Goal: Transaction & Acquisition: Purchase product/service

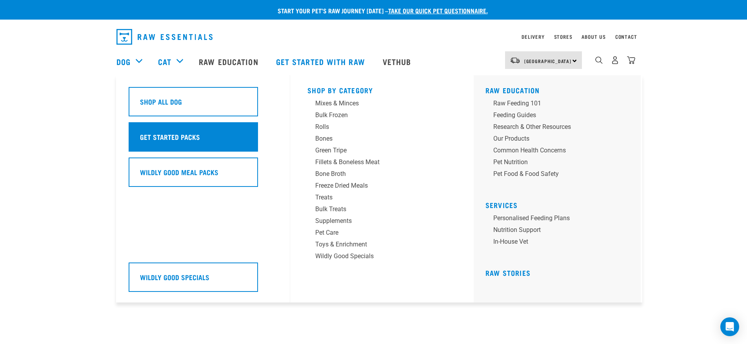
click at [182, 138] on h5 "Get Started Packs" at bounding box center [170, 137] width 60 height 10
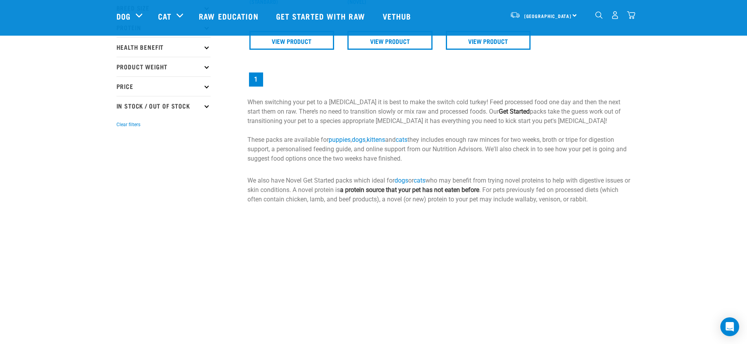
scroll to position [39, 0]
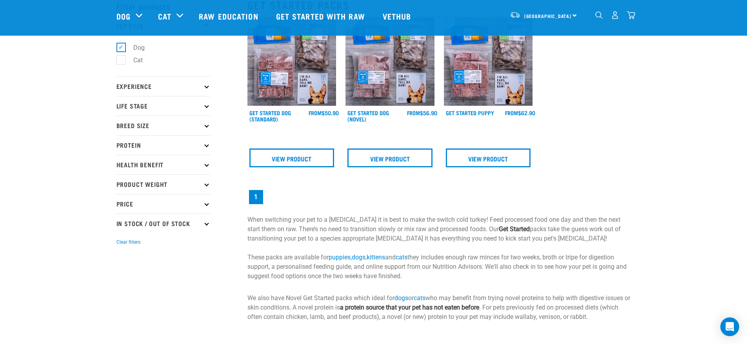
click at [489, 94] on img at bounding box center [488, 61] width 89 height 89
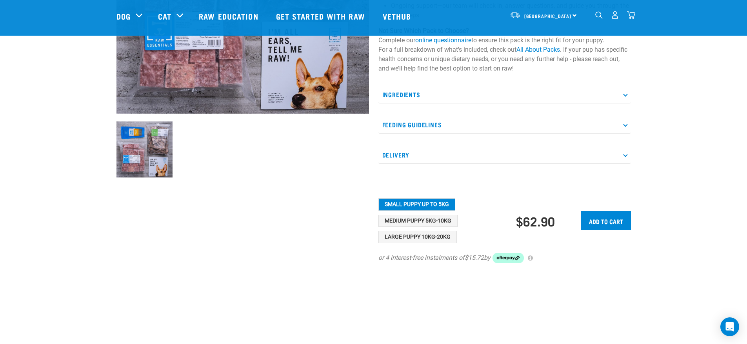
scroll to position [235, 0]
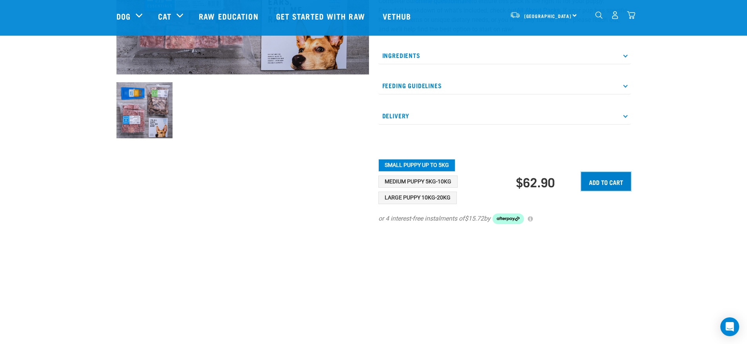
click at [609, 188] on input "Add to cart" at bounding box center [606, 181] width 50 height 19
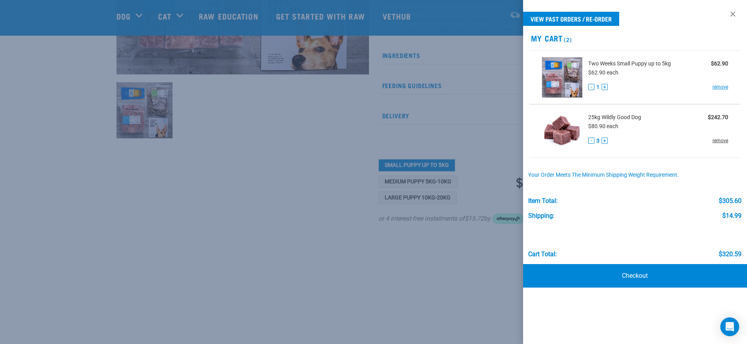
click at [724, 140] on link "remove" at bounding box center [720, 140] width 16 height 7
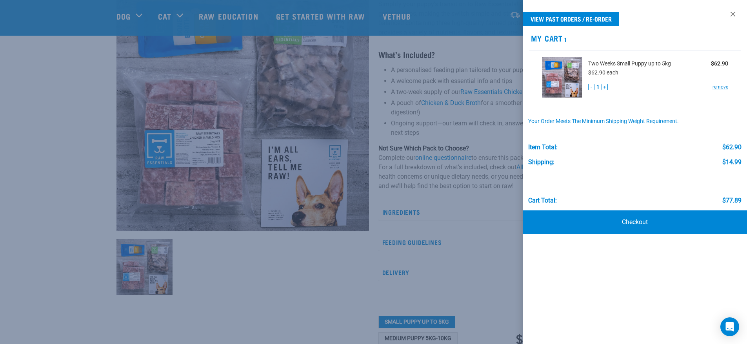
scroll to position [39, 0]
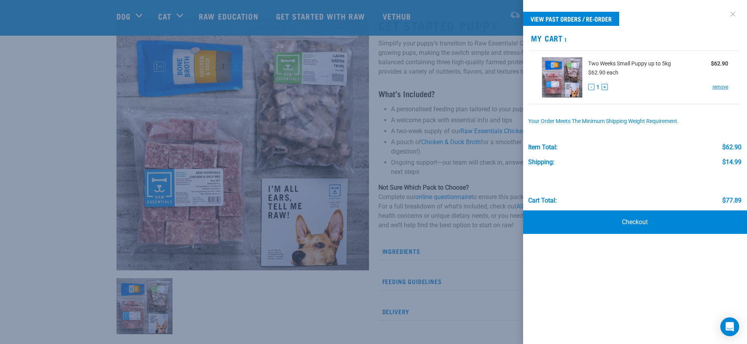
click at [732, 15] on link at bounding box center [732, 14] width 13 height 13
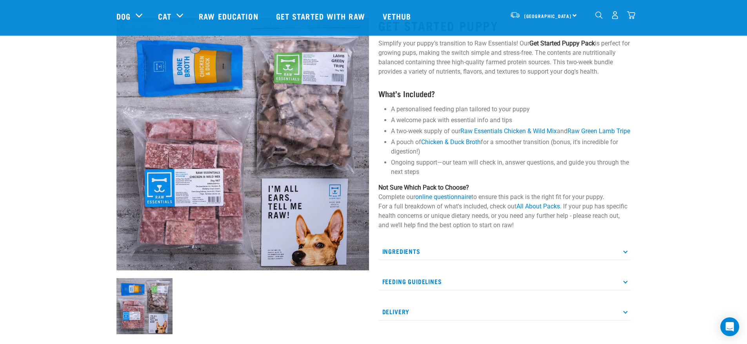
scroll to position [0, 0]
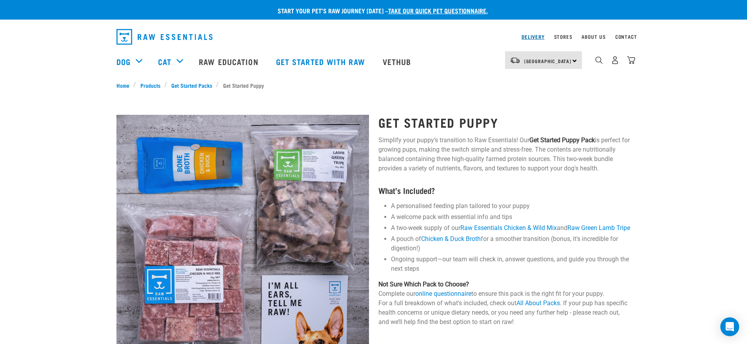
click at [532, 35] on link "Delivery" at bounding box center [532, 36] width 23 height 3
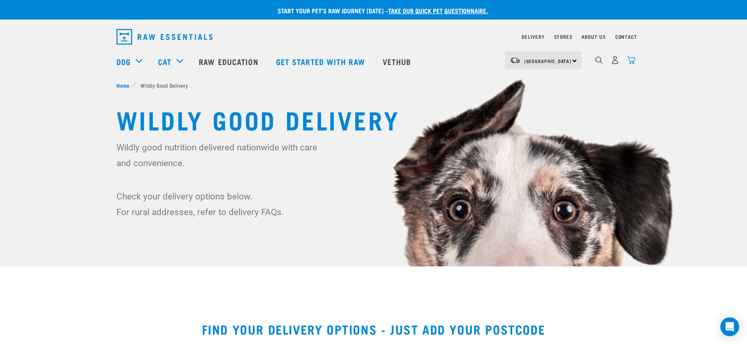
click at [632, 64] on img "dropdown navigation" at bounding box center [631, 60] width 8 height 8
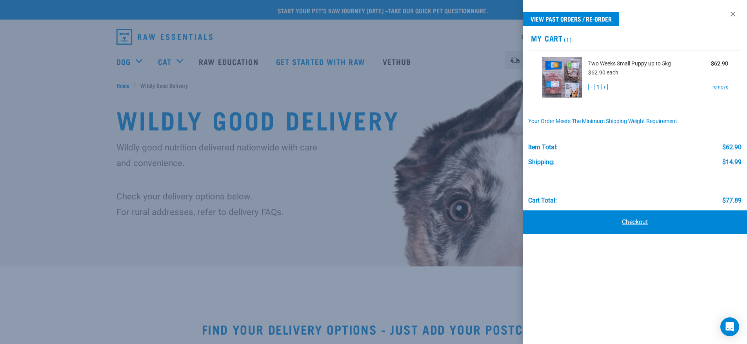
click at [634, 222] on link "Checkout" at bounding box center [635, 223] width 224 height 24
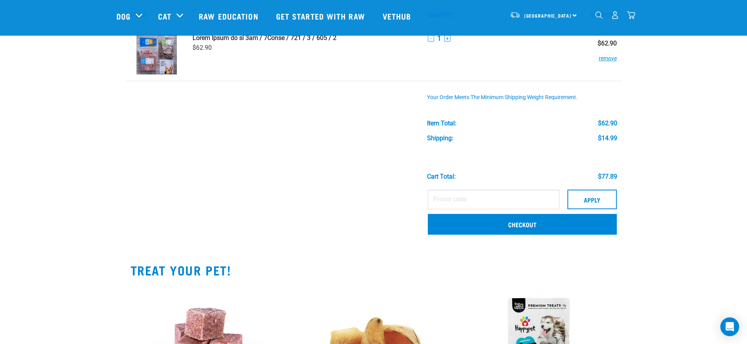
scroll to position [78, 0]
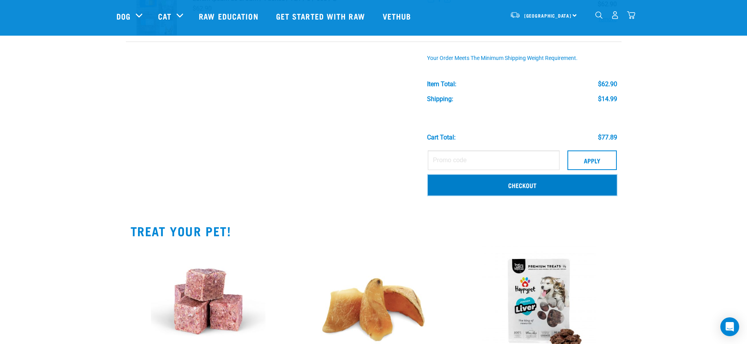
click at [530, 188] on link "Checkout" at bounding box center [522, 185] width 189 height 20
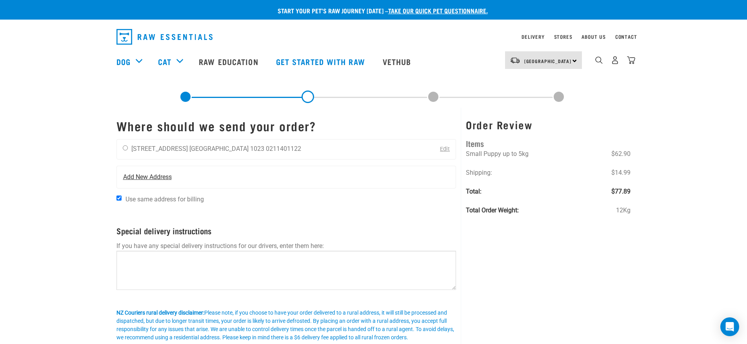
click at [153, 175] on span "Add New Address" at bounding box center [147, 177] width 49 height 9
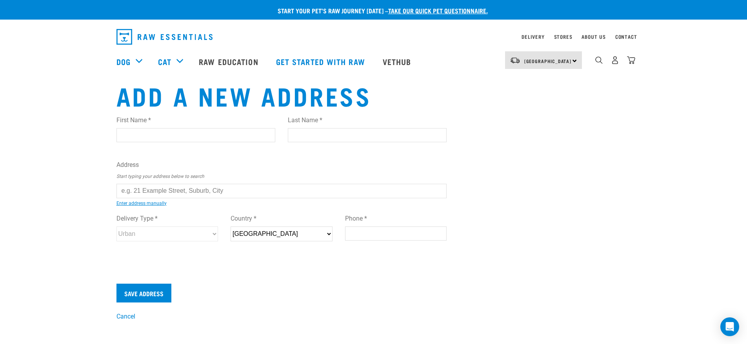
click at [161, 131] on input "First Name *" at bounding box center [195, 135] width 159 height 14
type input "Kieron"
type input "[PERSON_NAME]"
click at [125, 197] on ul "22 Beazley Avenue, Paparangi, Wellington 6037 22 Beazley Crescent, Tikipunga, W…" at bounding box center [125, 197] width 0 height 0
type input "22 Beazley Crescent, Tikipunga, Whangarei 0112"
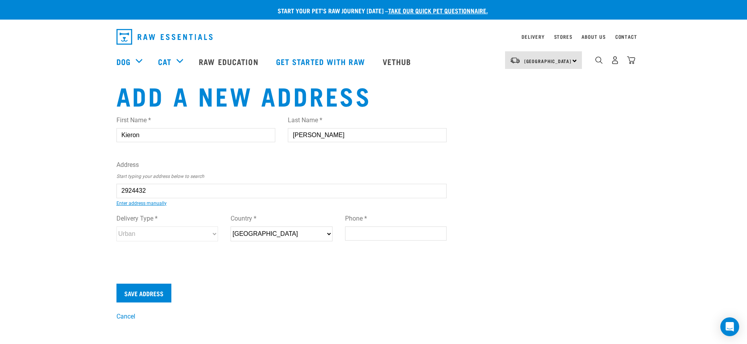
type input "22 Beazley Crescent"
type input "Tikipunga"
type input "Northland"
select select "NTL"
type input "0112"
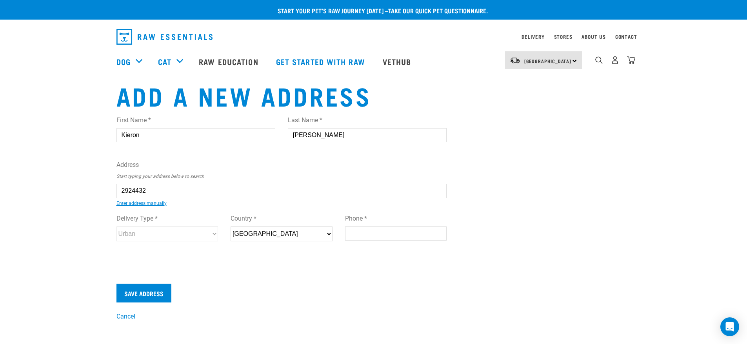
select select "Urban"
type input "22 Beazley Crescent, Tikipunga, Whangarei 0112"
click at [360, 234] on input "Phone *" at bounding box center [396, 234] width 102 height 14
type input "0211704250"
click at [158, 290] on input "Save Address" at bounding box center [143, 293] width 55 height 19
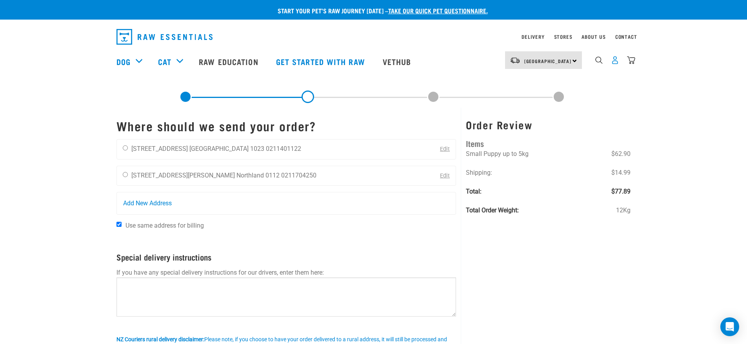
click at [616, 63] on img "dropdown navigation" at bounding box center [615, 60] width 8 height 8
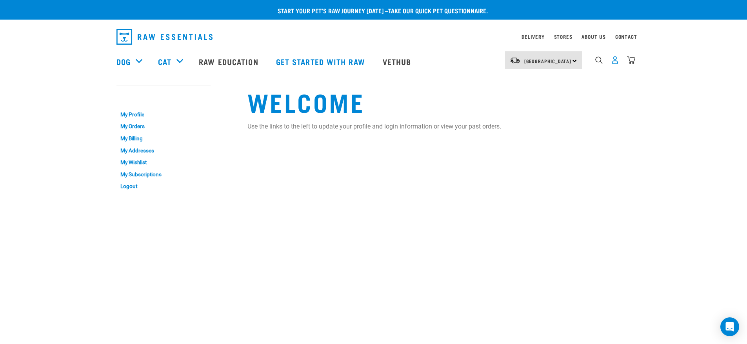
click at [613, 64] on img "dropdown navigation" at bounding box center [615, 60] width 8 height 8
click at [129, 186] on link "Logout" at bounding box center [163, 186] width 94 height 12
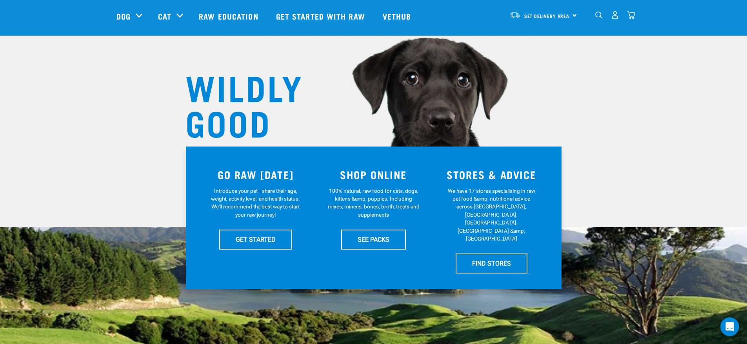
scroll to position [78, 0]
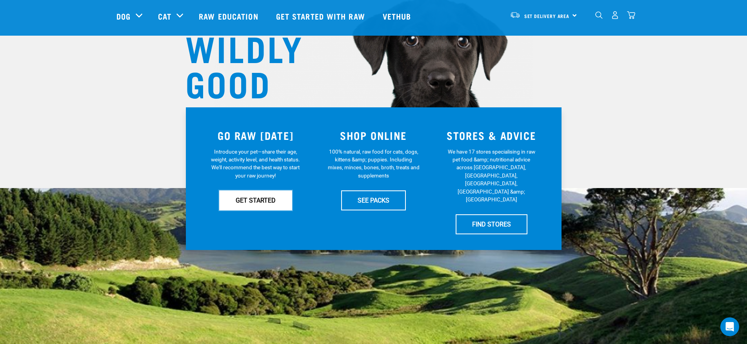
click at [265, 201] on link "GET STARTED" at bounding box center [255, 201] width 73 height 20
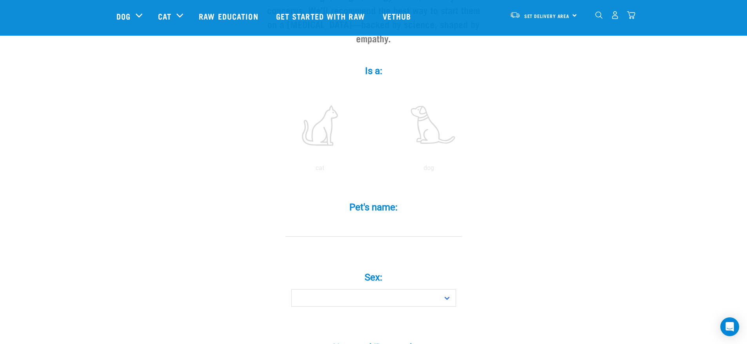
scroll to position [39, 0]
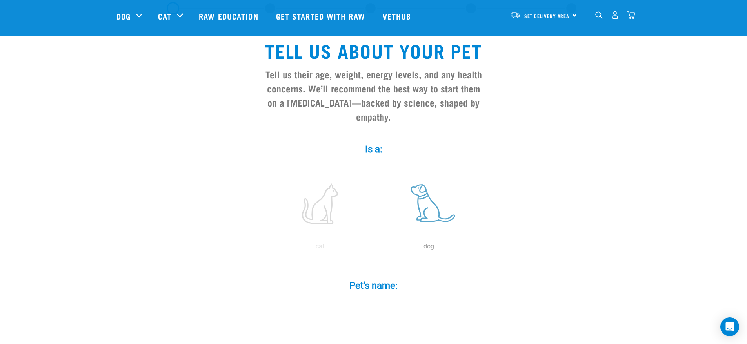
click at [425, 188] on label at bounding box center [429, 204] width 106 height 67
click at [374, 249] on input "radio" at bounding box center [374, 249] width 0 height 0
click at [376, 298] on input "Pet's name: *" at bounding box center [373, 307] width 176 height 18
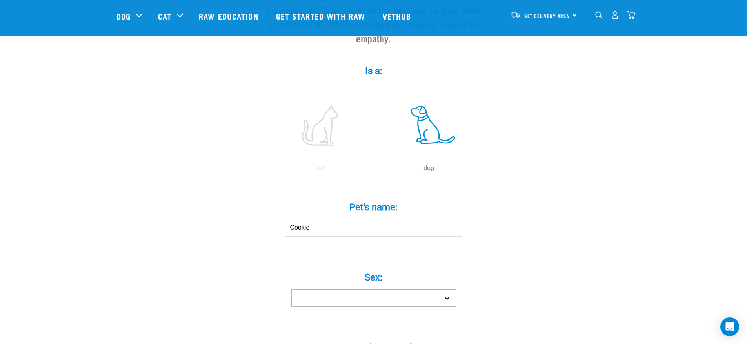
type input "Cookie"
click at [411, 289] on select "Boy Girl" at bounding box center [373, 298] width 165 height 18
select select "girl"
click at [291, 289] on select "Boy Girl" at bounding box center [373, 298] width 165 height 18
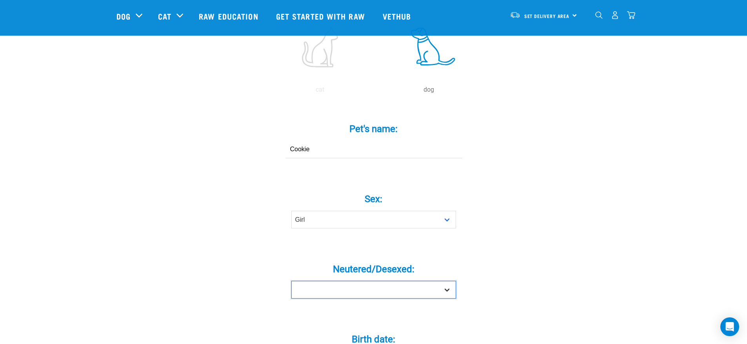
click at [362, 281] on select "Yes No" at bounding box center [373, 290] width 165 height 18
select select "no"
click at [291, 281] on select "Yes No" at bounding box center [373, 290] width 165 height 18
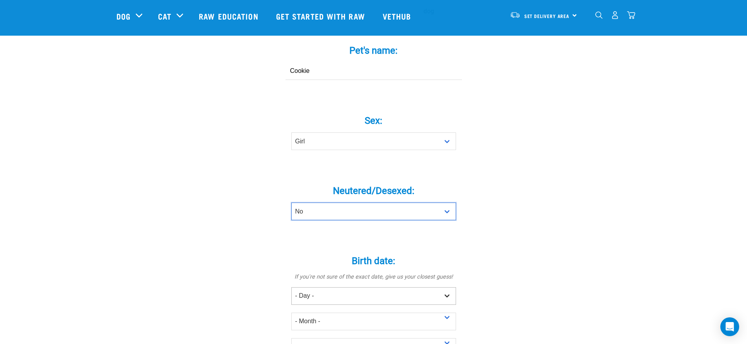
scroll to position [314, 0]
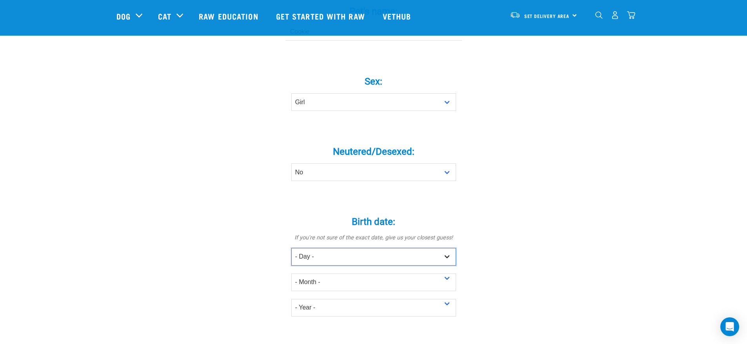
click at [443, 248] on select "- Day - 1 2 3 4 5 6 7 8 9 10 11 12 13 14 15 16 17 18 19 20 21 22 23 24 25 26 27" at bounding box center [373, 257] width 165 height 18
select select "8"
click at [291, 248] on select "- Day - 1 2 3 4 5 6 7 8 9 10 11 12 13 14 15 16 17 18 19 20 21 22 23 24 25 26 27" at bounding box center [373, 257] width 165 height 18
click at [334, 274] on select "- Month - January February March April May June July August September October N…" at bounding box center [373, 283] width 165 height 18
select select "July"
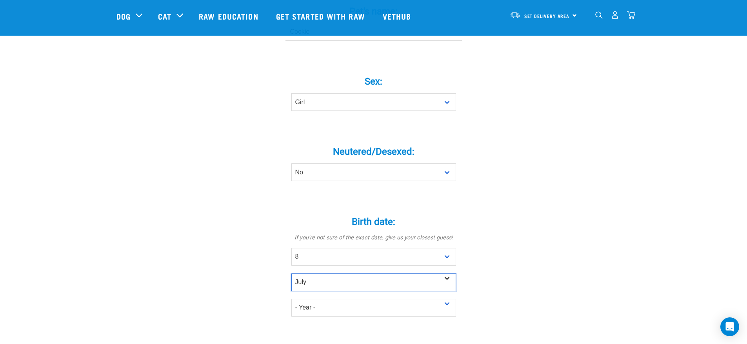
click at [291, 274] on select "- Month - January February March April May June July August September October N…" at bounding box center [373, 283] width 165 height 18
click at [325, 299] on select "- Year - 2025 2024 2023 2022 2021 2020 2019 2018 2017 2016 2015 2014 2013 2012" at bounding box center [373, 308] width 165 height 18
select select "2025"
click at [291, 299] on select "- Year - 2025 2024 2023 2022 2021 2020 2019 2018 2017 2016 2015 2014 2013 2012" at bounding box center [373, 308] width 165 height 18
click at [550, 258] on div "Tell us about your pet Tell us their age, weight, energy levels, and any health…" at bounding box center [373, 216] width 514 height 935
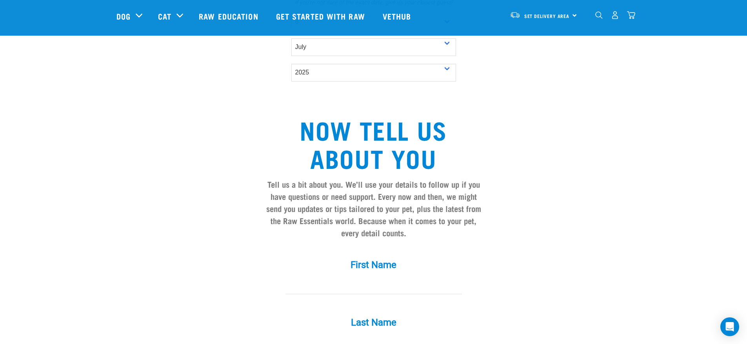
scroll to position [588, 0]
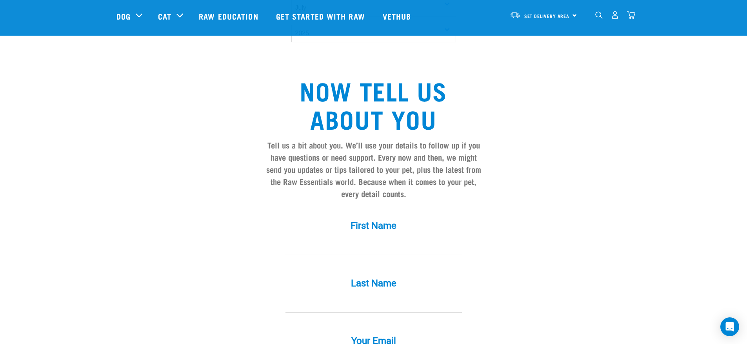
click at [377, 238] on input "First Name *" at bounding box center [373, 247] width 176 height 18
type input "Kieron"
type input "Jones"
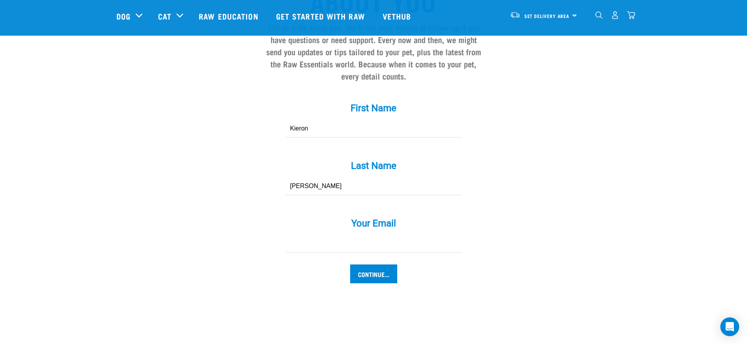
click at [374, 235] on input "Your Email *" at bounding box center [373, 244] width 176 height 18
type input "[EMAIL_ADDRESS][DOMAIN_NAME]"
click at [386, 265] on input "Continue..." at bounding box center [373, 274] width 47 height 19
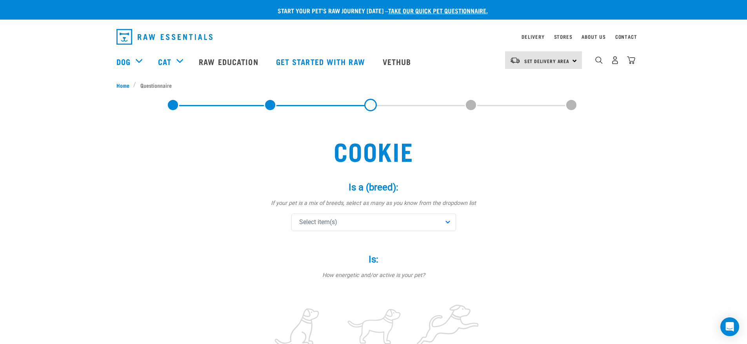
click at [381, 226] on div "Select item(s)" at bounding box center [373, 223] width 165 height 18
click at [332, 246] on input "text" at bounding box center [373, 244] width 161 height 18
type input "a"
type input "staff"
click at [343, 274] on span "Staffordshire Bull Terrier" at bounding box center [380, 278] width 140 height 8
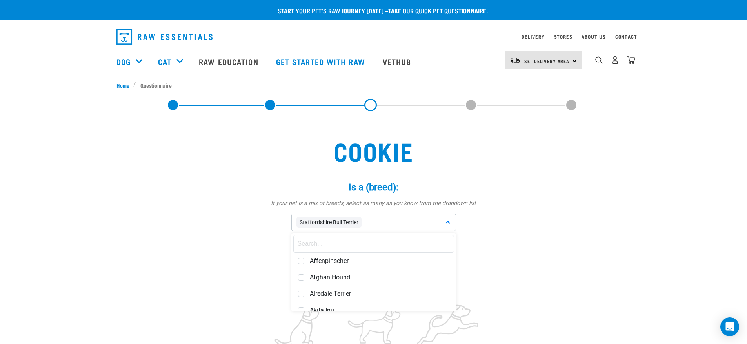
click at [315, 242] on input "text" at bounding box center [373, 244] width 161 height 18
type input "shar"
click at [300, 262] on span at bounding box center [301, 261] width 6 height 6
click at [483, 263] on label "Is: *" at bounding box center [373, 259] width 235 height 14
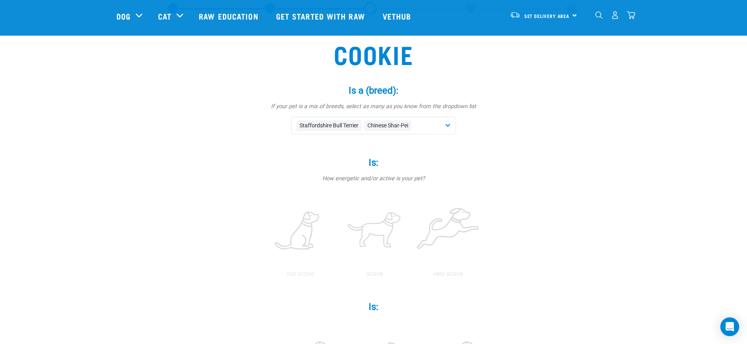
scroll to position [78, 0]
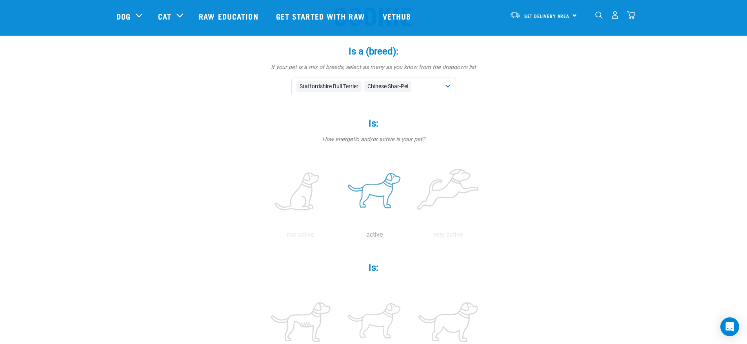
click at [377, 189] on label at bounding box center [374, 192] width 71 height 67
click at [338, 237] on input "radio" at bounding box center [338, 237] width 0 height 0
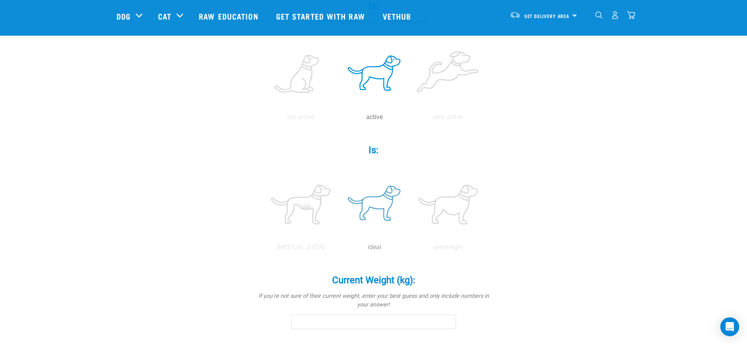
click at [377, 203] on label at bounding box center [374, 204] width 71 height 67
click at [338, 249] on input "radio" at bounding box center [338, 249] width 0 height 0
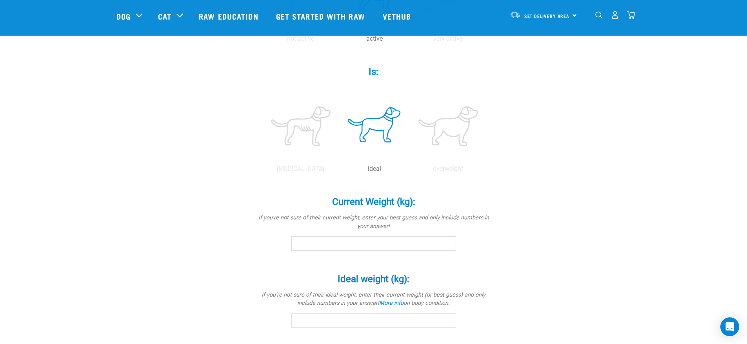
click at [348, 242] on input "Current Weight (kg): *" at bounding box center [373, 243] width 165 height 14
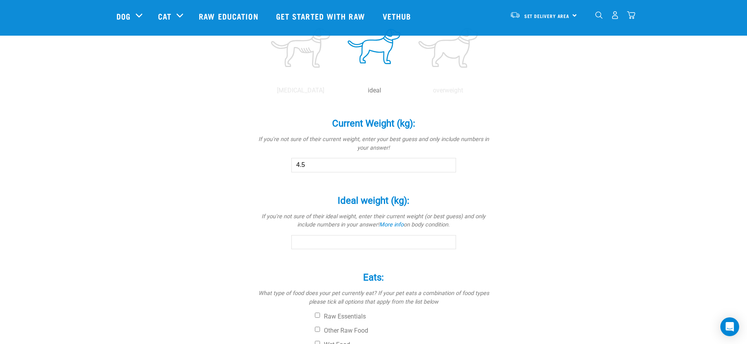
type input "4.5"
click at [378, 242] on input "Ideal weight (kg): *" at bounding box center [373, 242] width 165 height 14
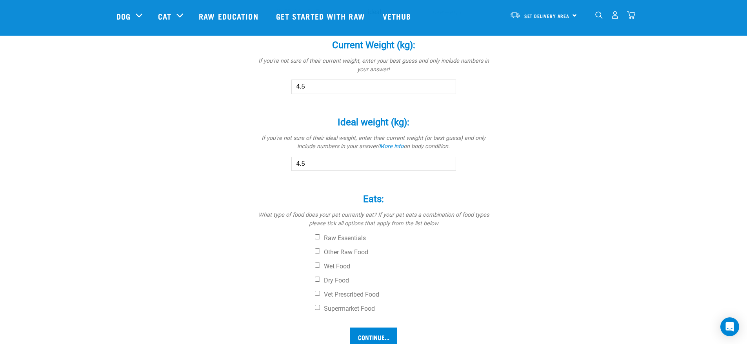
scroll to position [470, 0]
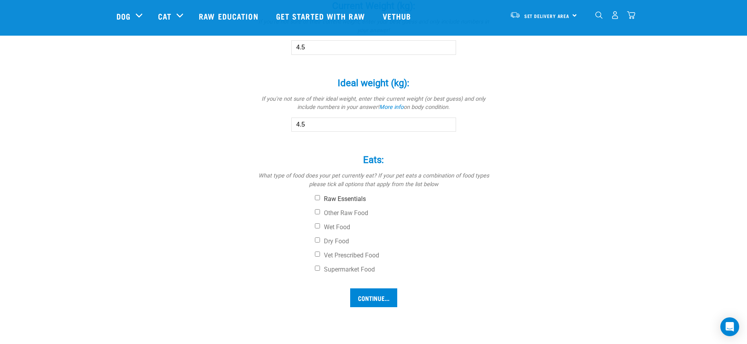
type input "4.5"
click at [315, 198] on input "Raw Essentials" at bounding box center [317, 197] width 5 height 5
checkbox input "true"
click at [372, 297] on input "Continue..." at bounding box center [373, 298] width 47 height 19
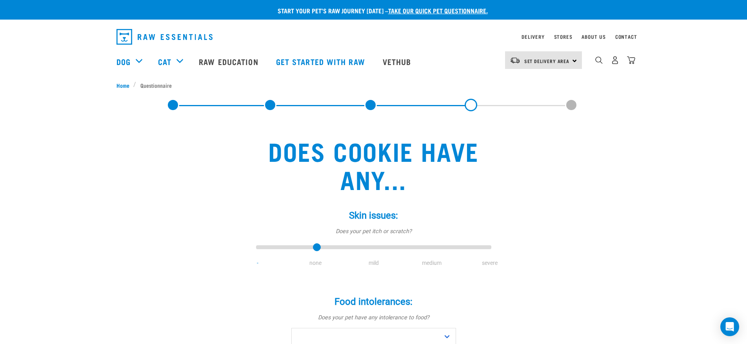
drag, startPoint x: 271, startPoint y: 249, endPoint x: 312, endPoint y: 252, distance: 41.3
type input "1"
click at [312, 252] on input "range" at bounding box center [373, 247] width 235 height 11
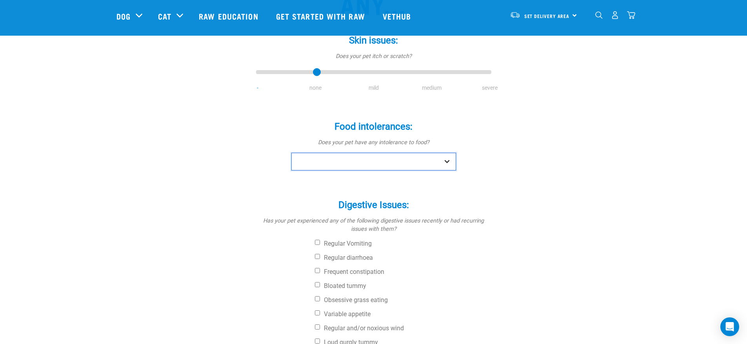
click at [403, 166] on select "No Yes" at bounding box center [373, 162] width 165 height 18
click at [291, 153] on select "No Yes" at bounding box center [373, 162] width 165 height 18
click at [366, 162] on select "No Yes" at bounding box center [373, 162] width 165 height 18
select select "yes"
click at [291, 153] on select "No Yes" at bounding box center [373, 162] width 165 height 18
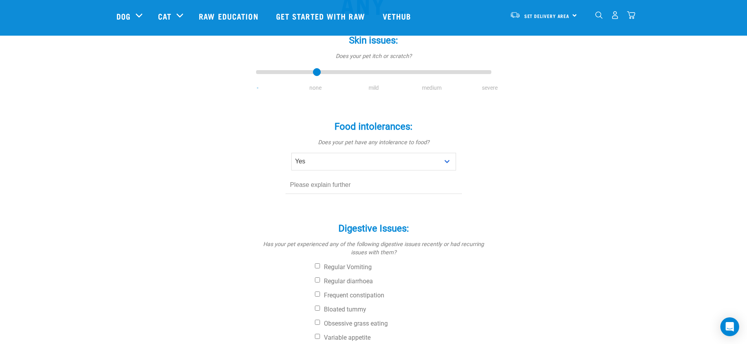
click at [345, 189] on input "text" at bounding box center [373, 185] width 176 height 18
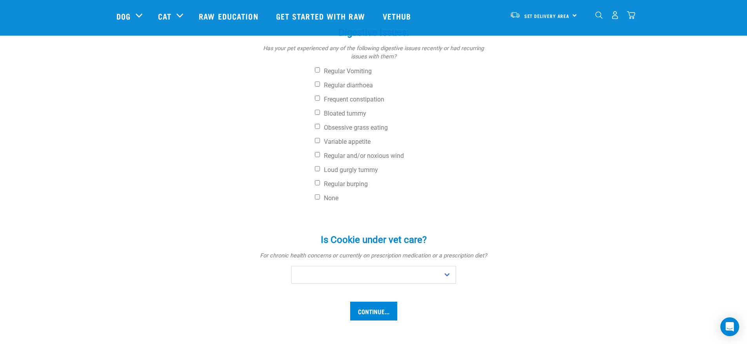
scroll to position [353, 0]
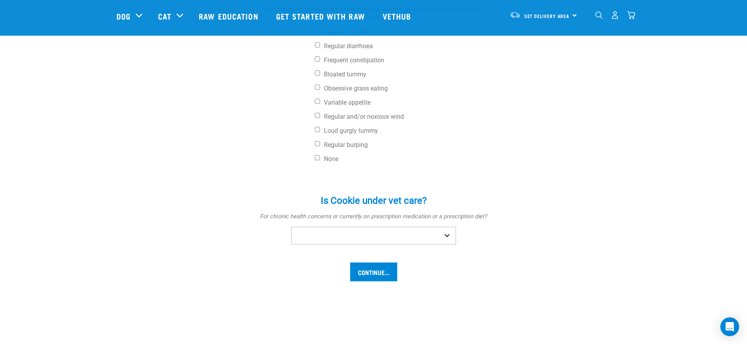
type input "Doesnt eat the tripe yet"
click at [380, 236] on select "No Yes" at bounding box center [373, 236] width 165 height 18
select select "yes"
click at [291, 227] on select "No Yes" at bounding box center [373, 236] width 165 height 18
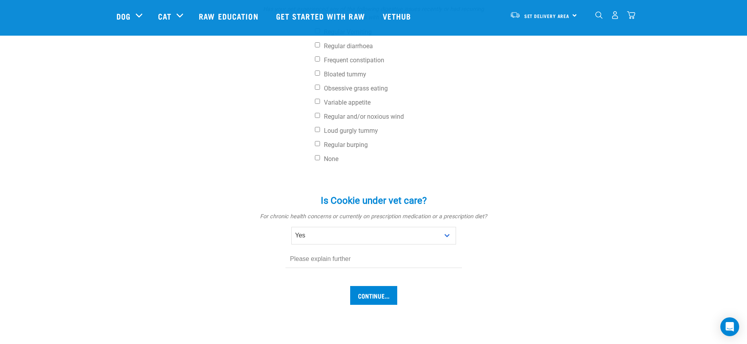
click at [318, 261] on input "text" at bounding box center [373, 260] width 176 height 18
type input "had 1st 2 vaccinations"
click at [374, 293] on input "Continue..." at bounding box center [373, 295] width 47 height 19
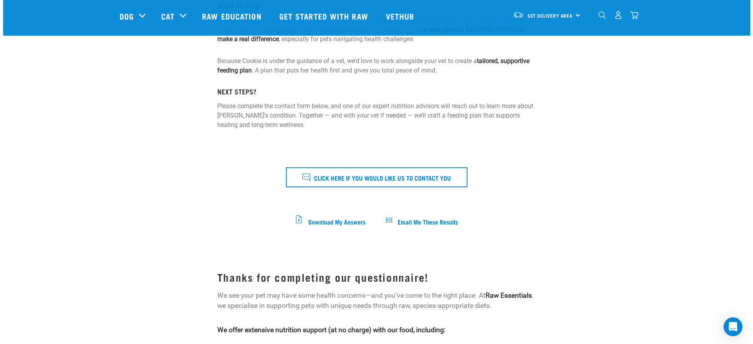
scroll to position [118, 0]
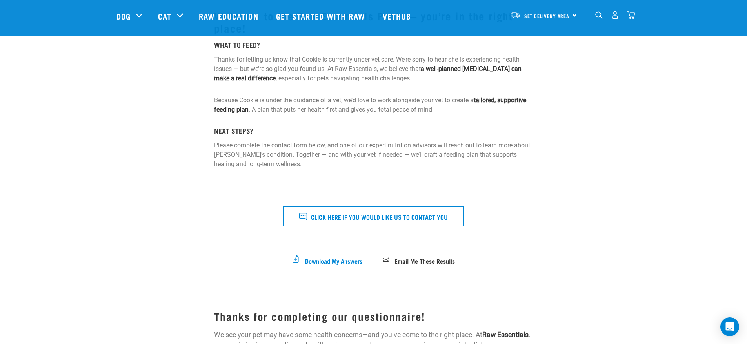
click at [411, 258] on span "Email Me These Results" at bounding box center [424, 260] width 60 height 4
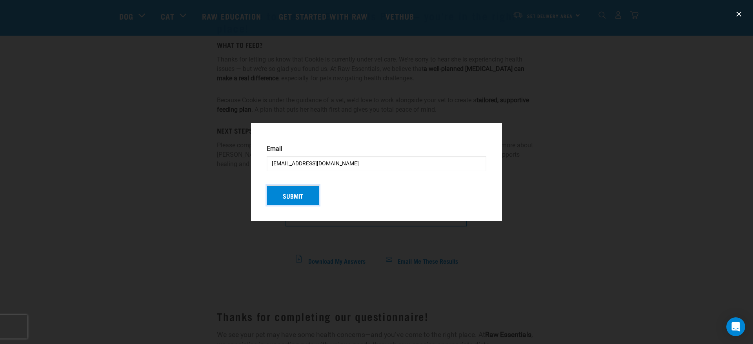
click at [298, 199] on button "Submit" at bounding box center [293, 195] width 53 height 20
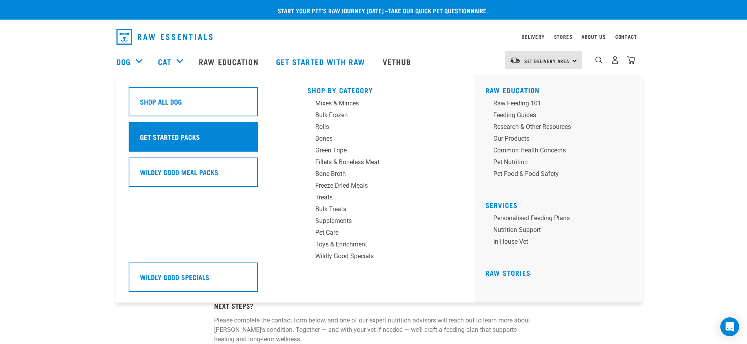
click at [176, 142] on div "Get Started Packs" at bounding box center [193, 136] width 129 height 29
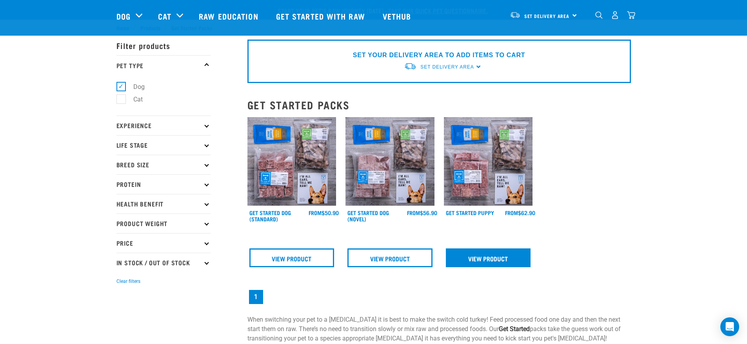
scroll to position [78, 0]
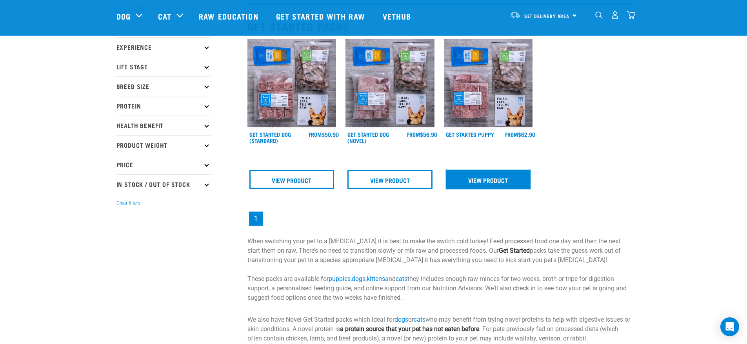
click at [483, 180] on link "View Product" at bounding box center [488, 179] width 85 height 19
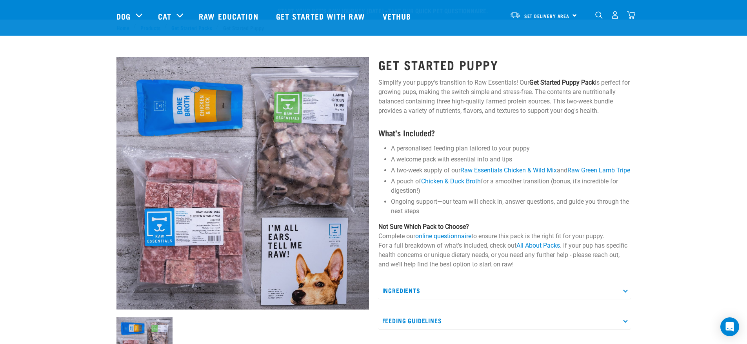
scroll to position [157, 0]
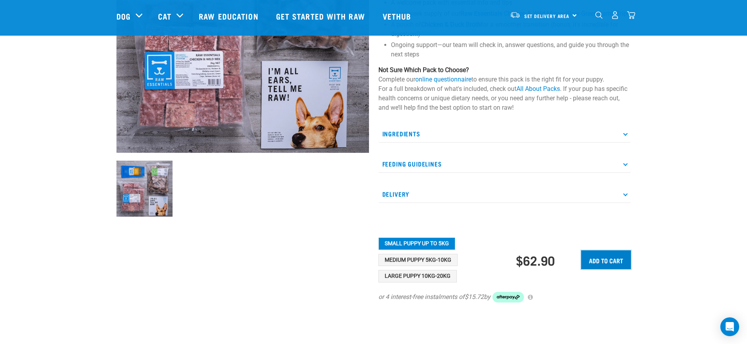
click at [603, 265] on input "Add to cart" at bounding box center [606, 260] width 50 height 19
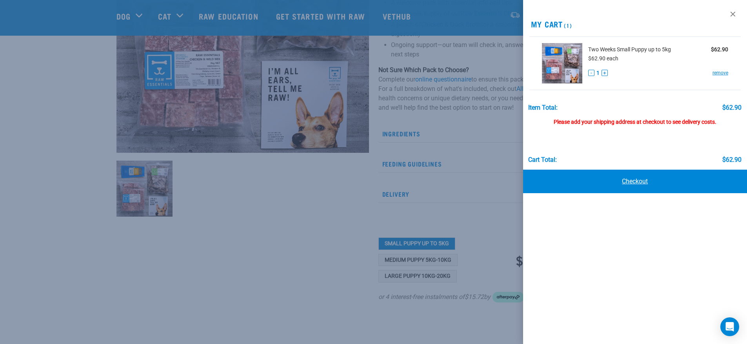
click at [625, 183] on link "Checkout" at bounding box center [635, 182] width 224 height 24
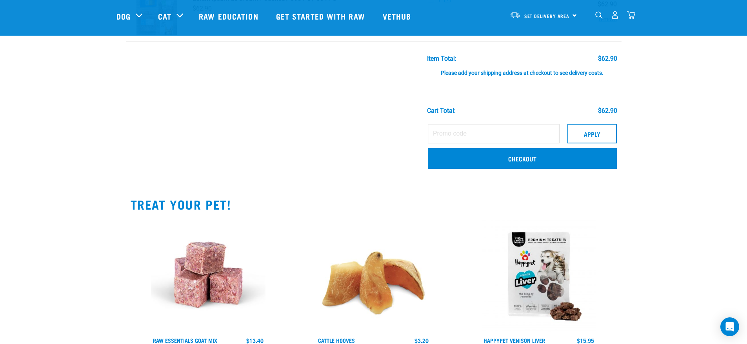
scroll to position [39, 0]
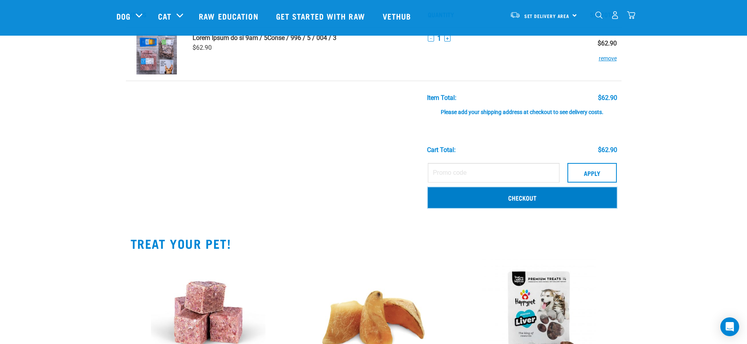
click at [530, 200] on link "Checkout" at bounding box center [522, 197] width 189 height 20
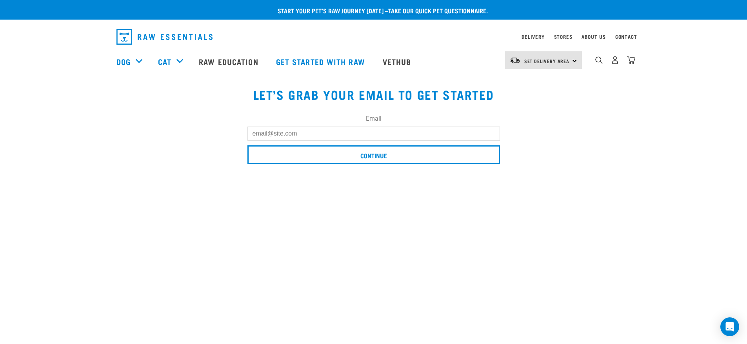
click at [290, 133] on input "Email" at bounding box center [373, 134] width 252 height 14
type input "[EMAIL_ADDRESS][DOMAIN_NAME]"
click at [247, 145] on input "Continue" at bounding box center [373, 154] width 252 height 19
